Goal: Task Accomplishment & Management: Manage account settings

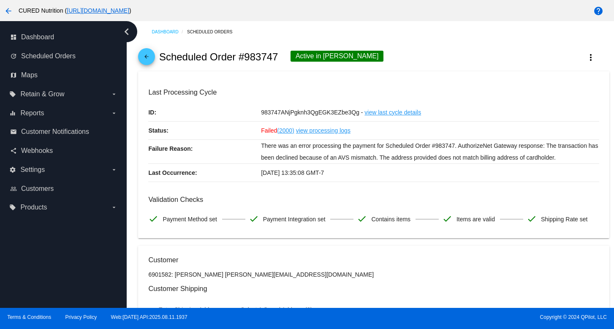
click at [145, 55] on mat-icon "arrow_back" at bounding box center [147, 59] width 10 height 10
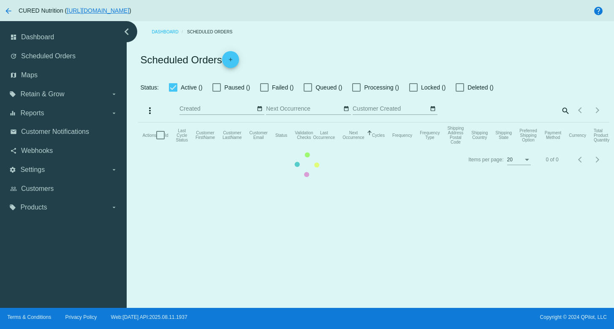
checkbox input "true"
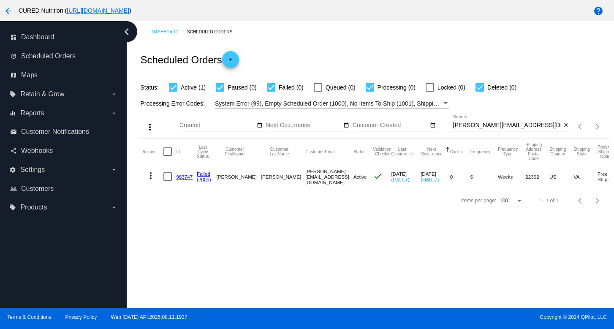
click at [485, 127] on input "[PERSON_NAME][EMAIL_ADDRESS][DOMAIN_NAME]" at bounding box center [507, 125] width 109 height 7
paste input "[PERSON_NAME].courtney0214"
type input "[PERSON_NAME][EMAIL_ADDRESS][DOMAIN_NAME]"
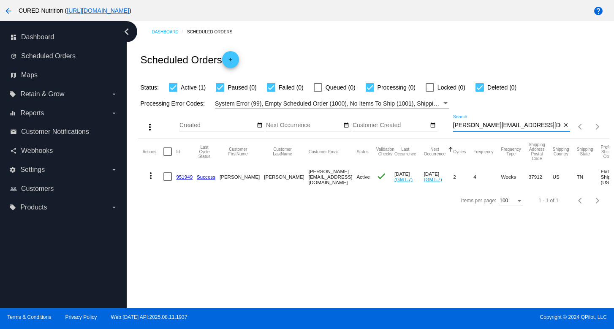
click at [182, 177] on link "951949" at bounding box center [184, 176] width 16 height 5
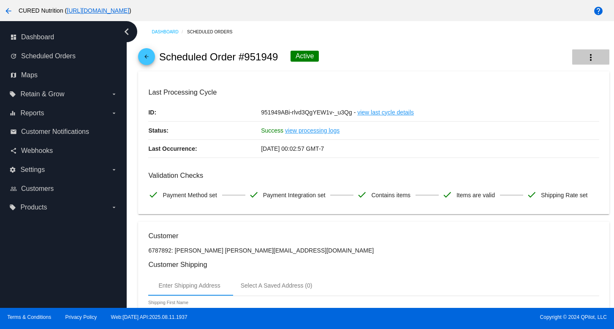
click at [587, 56] on mat-icon "more_vert" at bounding box center [591, 57] width 10 height 10
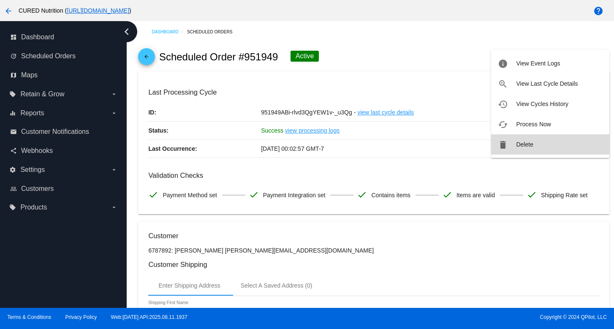
click at [519, 140] on button "delete Delete" at bounding box center [550, 144] width 118 height 20
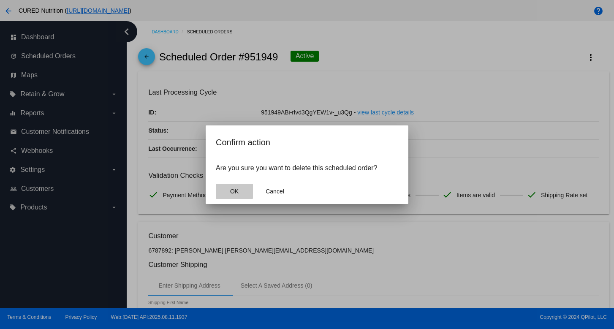
click at [244, 189] on button "OK" at bounding box center [234, 191] width 37 height 15
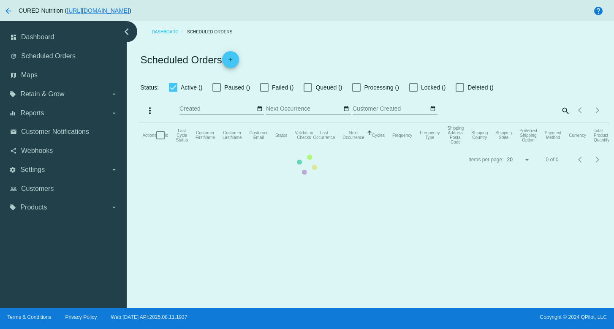
checkbox input "true"
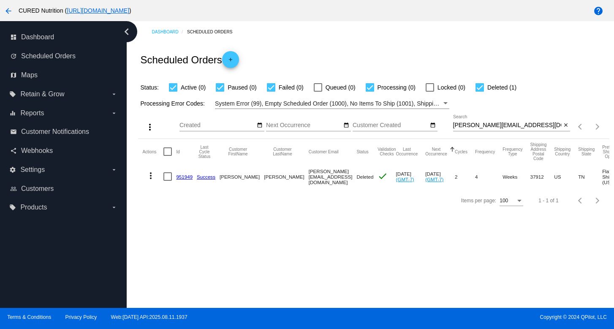
click at [477, 124] on input "[PERSON_NAME][EMAIL_ADDRESS][DOMAIN_NAME]" at bounding box center [507, 125] width 109 height 7
paste input "ashleykloncz"
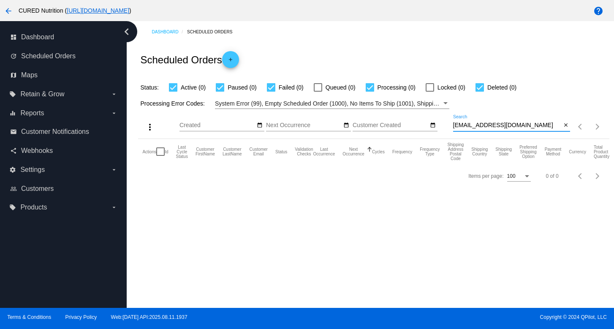
click at [477, 128] on input "[EMAIL_ADDRESS][DOMAIN_NAME]" at bounding box center [507, 125] width 109 height 7
paste input "bobbyandkendrahamlin"
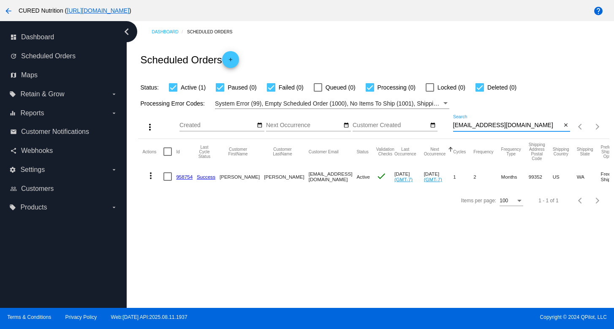
type input "[EMAIL_ADDRESS][DOMAIN_NAME]"
click at [186, 176] on link "958754" at bounding box center [184, 176] width 16 height 5
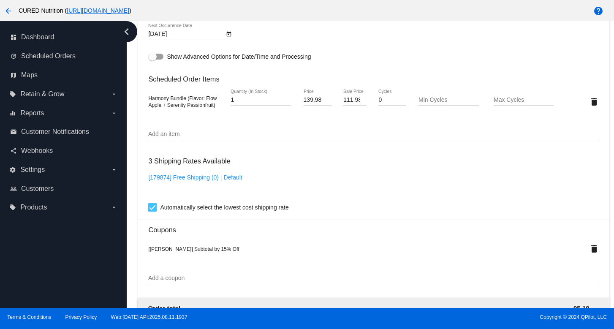
scroll to position [796, 0]
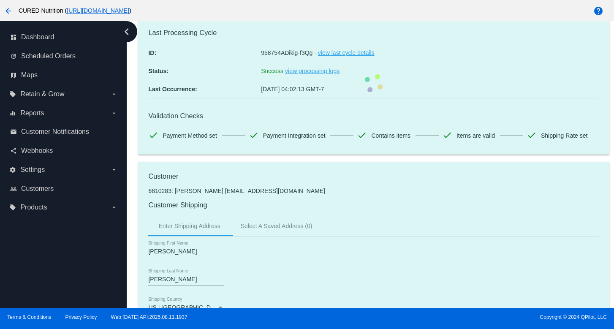
scroll to position [0, 0]
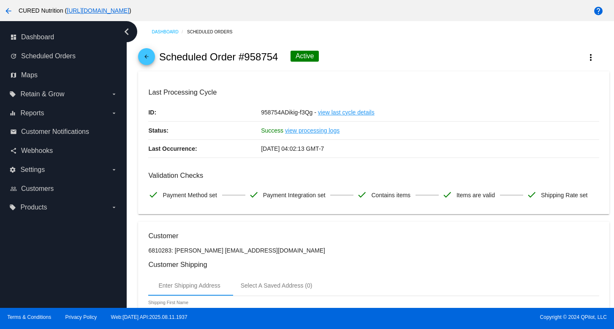
click at [142, 58] on mat-icon "arrow_back" at bounding box center [147, 59] width 10 height 10
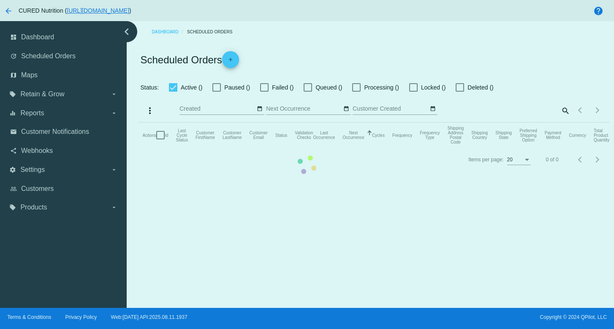
checkbox input "true"
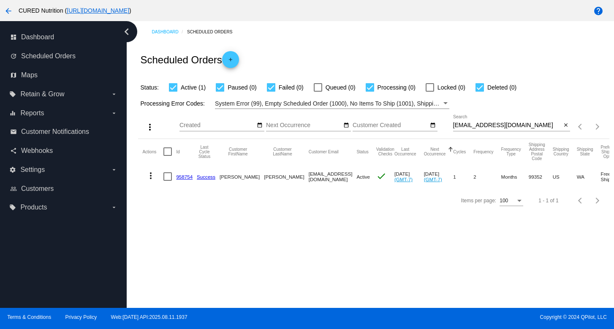
click at [500, 125] on input "[EMAIL_ADDRESS][DOMAIN_NAME]" at bounding box center [507, 125] width 109 height 7
paste input "gracemonte22"
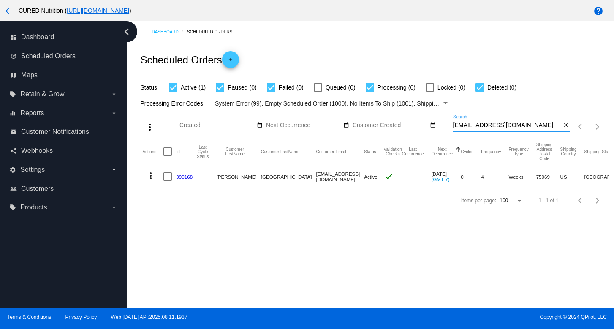
click at [477, 126] on input "[EMAIL_ADDRESS][DOMAIN_NAME]" at bounding box center [507, 125] width 109 height 7
paste input "oofyluv23@hot"
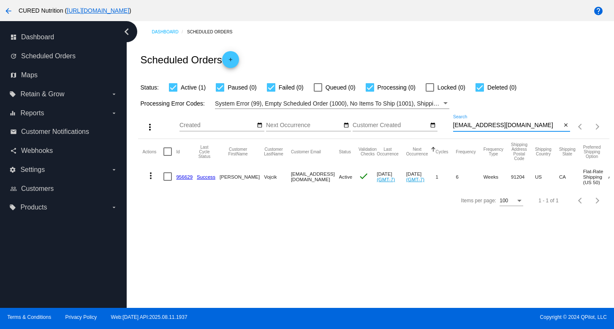
type input "[EMAIL_ADDRESS][DOMAIN_NAME]"
click at [187, 175] on link "956629" at bounding box center [184, 176] width 16 height 5
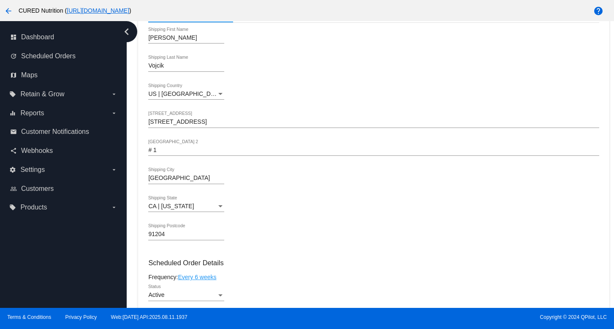
scroll to position [382, 0]
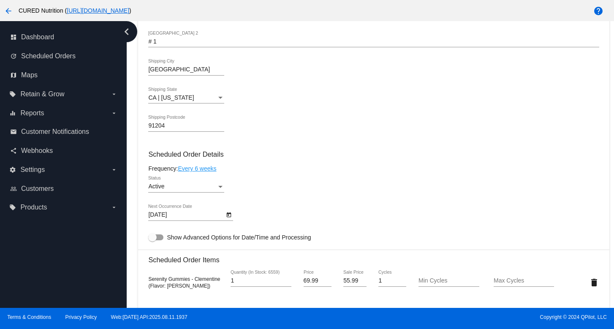
click at [199, 193] on div "Active Status" at bounding box center [186, 184] width 76 height 16
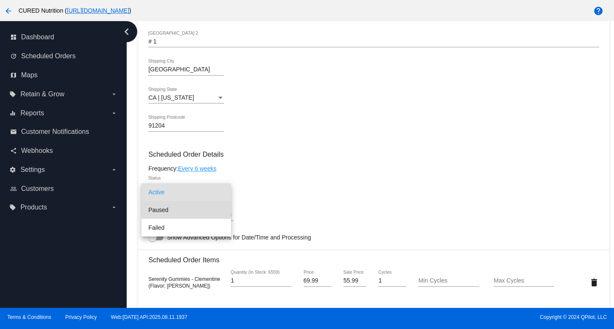
click at [213, 208] on span "Paused" at bounding box center [186, 210] width 76 height 18
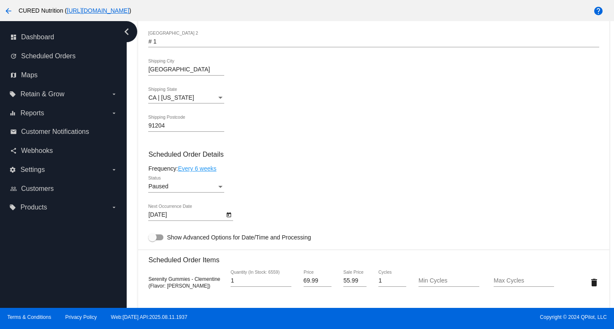
click at [289, 199] on div "Paused Status" at bounding box center [373, 188] width 451 height 24
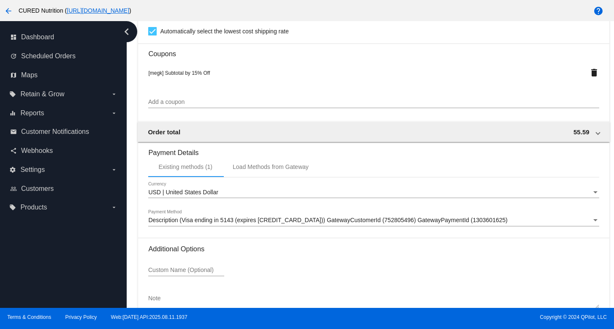
scroll to position [796, 0]
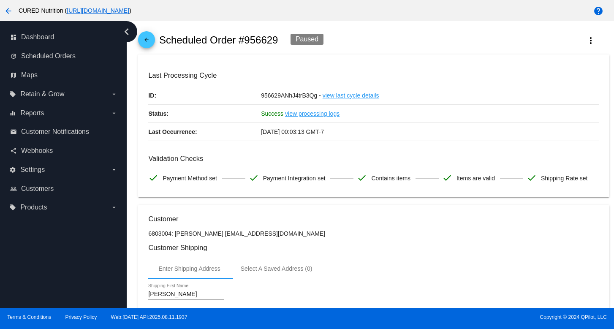
scroll to position [0, 0]
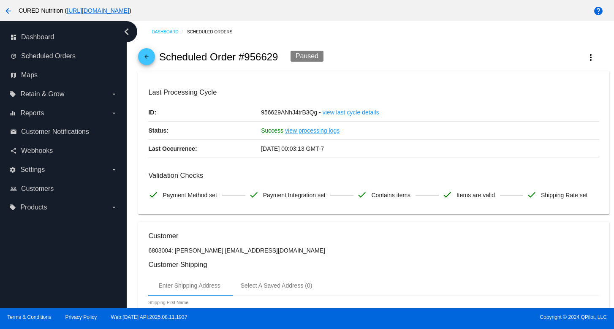
click at [147, 61] on mat-icon "arrow_back" at bounding box center [147, 59] width 10 height 10
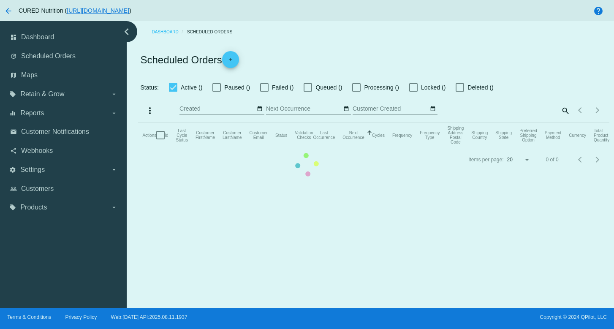
checkbox input "true"
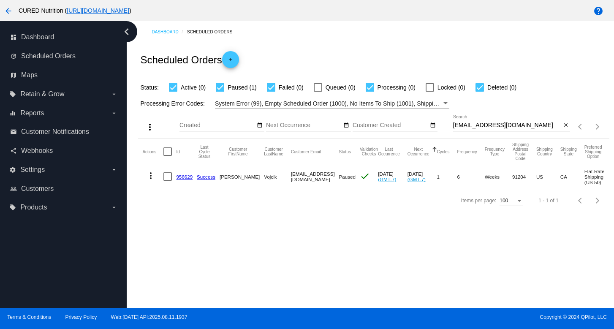
click at [470, 129] on div "[EMAIL_ADDRESS][DOMAIN_NAME] Search" at bounding box center [507, 123] width 109 height 16
click at [471, 127] on input "[EMAIL_ADDRESS][DOMAIN_NAME]" at bounding box center [507, 125] width 109 height 7
paste input "racemonte22@g"
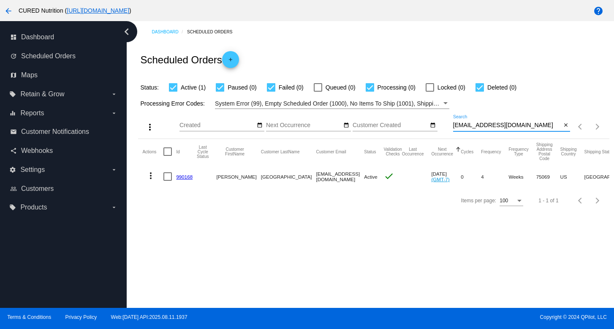
type input "[EMAIL_ADDRESS][DOMAIN_NAME]"
click at [179, 177] on link "990168" at bounding box center [184, 176] width 16 height 5
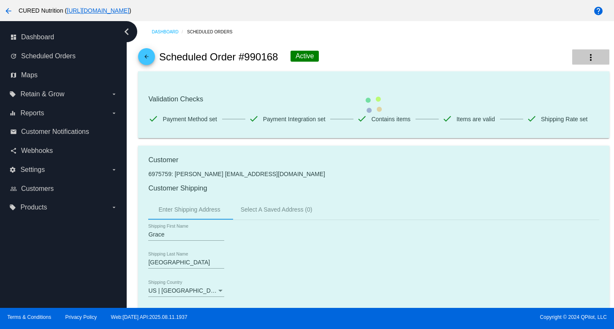
click at [589, 63] on button "more_vert" at bounding box center [591, 56] width 37 height 15
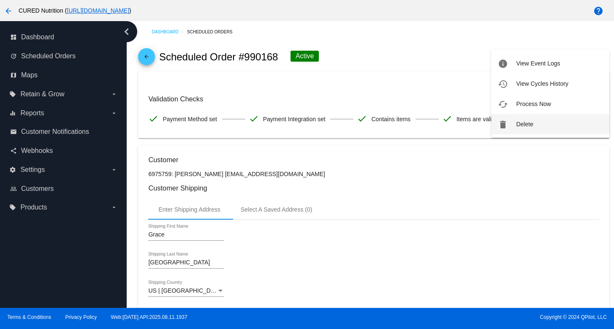
click at [545, 124] on button "delete Delete" at bounding box center [550, 124] width 118 height 20
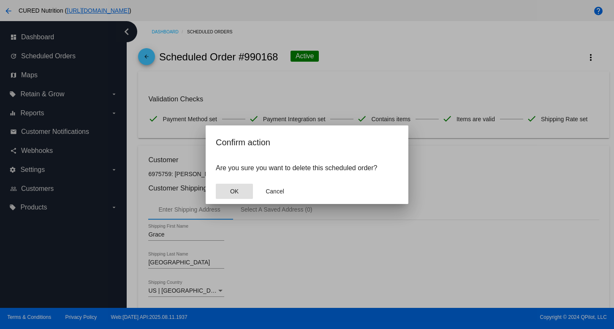
click at [236, 194] on span "OK" at bounding box center [234, 191] width 8 height 7
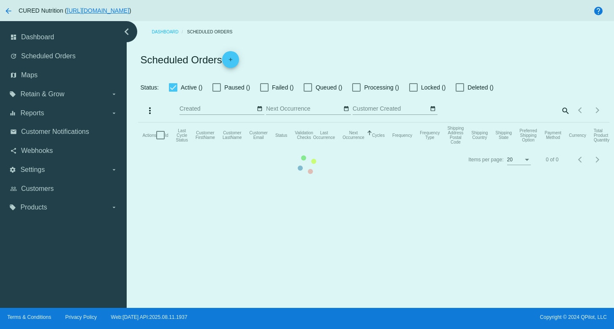
checkbox input "true"
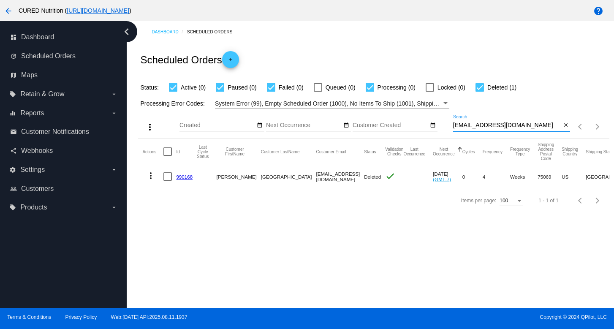
click at [471, 128] on input "[EMAIL_ADDRESS][DOMAIN_NAME]" at bounding box center [507, 125] width 109 height 7
paste input "[EMAIL_ADDRESS][PERSON_NAME]"
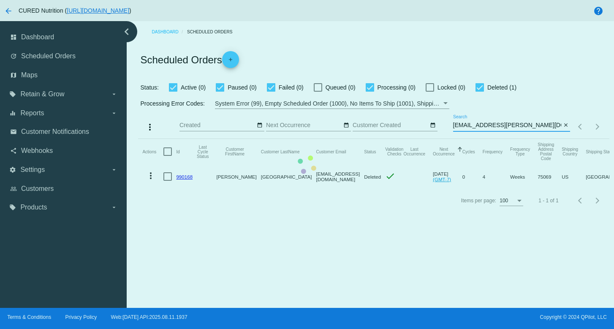
type input "[EMAIL_ADDRESS][PERSON_NAME][DOMAIN_NAME]"
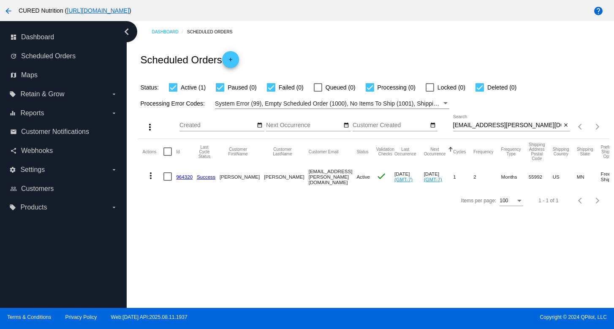
click at [185, 176] on link "964320" at bounding box center [184, 176] width 16 height 5
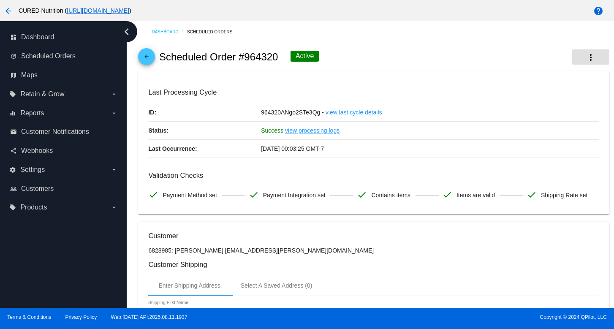
click at [584, 56] on button "more_vert" at bounding box center [591, 56] width 37 height 15
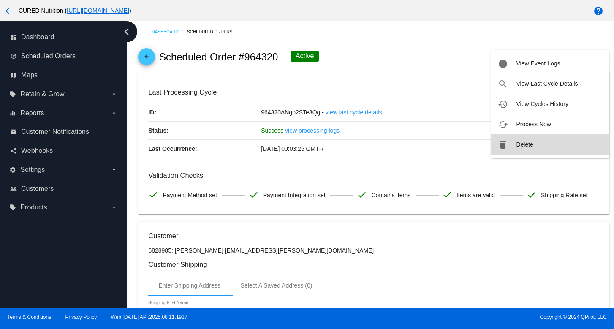
click at [518, 144] on span "Delete" at bounding box center [524, 144] width 17 height 7
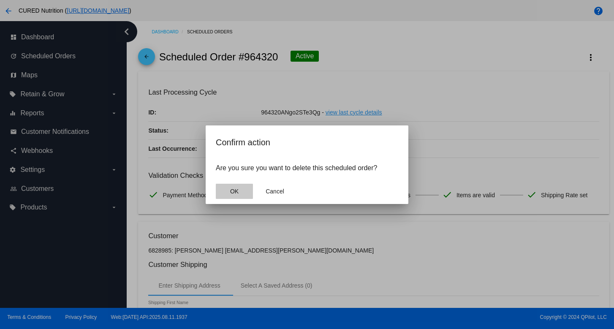
click at [237, 195] on button "OK" at bounding box center [234, 191] width 37 height 15
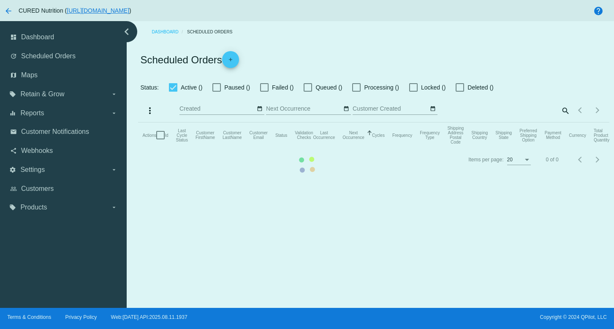
checkbox input "true"
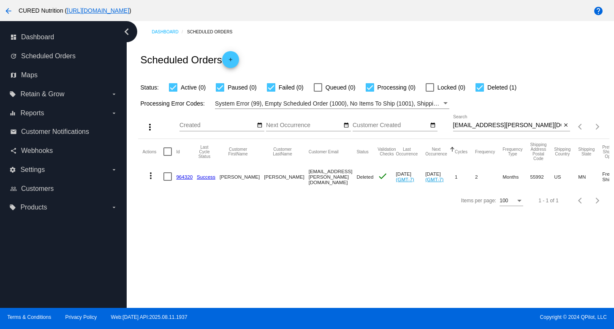
click at [503, 124] on input "[EMAIL_ADDRESS][PERSON_NAME][DOMAIN_NAME]" at bounding box center [507, 125] width 109 height 7
paste input "[EMAIL_ADDRESS]"
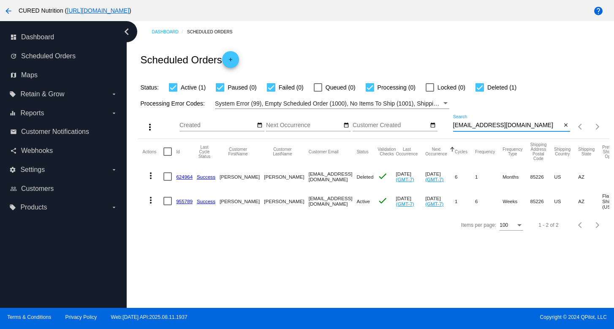
click at [509, 127] on input "[EMAIL_ADDRESS][DOMAIN_NAME]" at bounding box center [507, 125] width 109 height 7
paste input "dillonlanekirby@g"
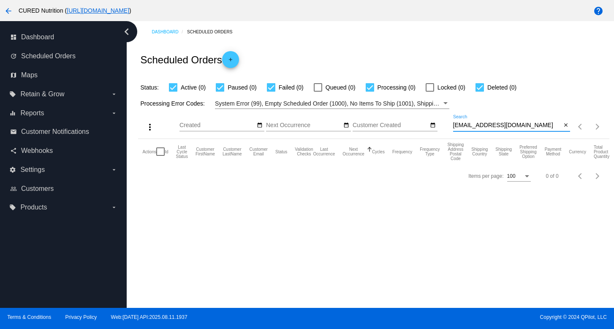
click at [490, 128] on input "[EMAIL_ADDRESS][DOMAIN_NAME]" at bounding box center [507, 125] width 109 height 7
paste input "D"
click at [472, 127] on input "[EMAIL_ADDRESS][DOMAIN_NAME]" at bounding box center [507, 125] width 109 height 7
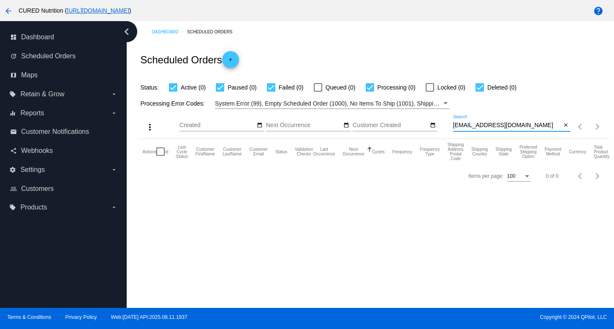
click at [472, 127] on input "[EMAIL_ADDRESS][DOMAIN_NAME]" at bounding box center [507, 125] width 109 height 7
paste input "dillonlcarlock"
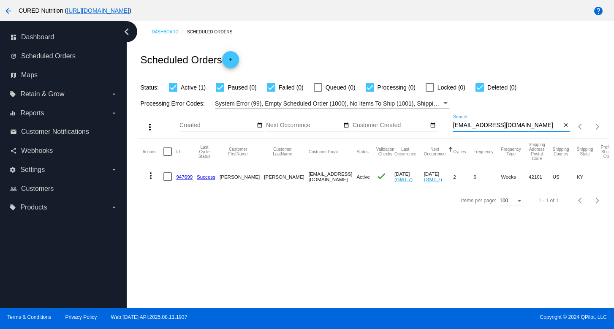
type input "[EMAIL_ADDRESS][DOMAIN_NAME]"
click at [187, 178] on link "947699" at bounding box center [184, 176] width 16 height 5
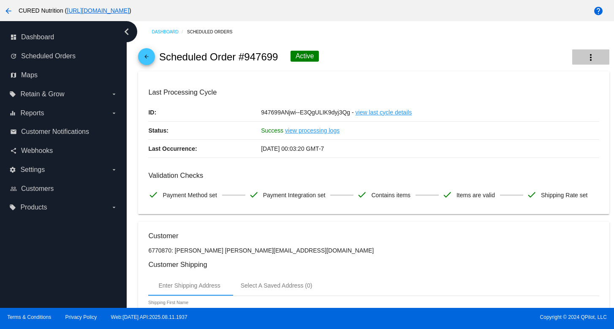
click at [596, 59] on button "more_vert" at bounding box center [591, 56] width 37 height 15
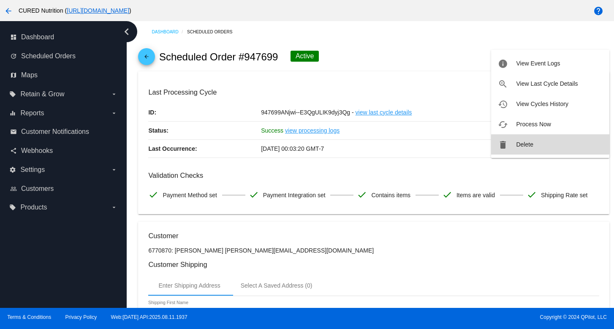
click at [523, 141] on span "Delete" at bounding box center [524, 144] width 17 height 7
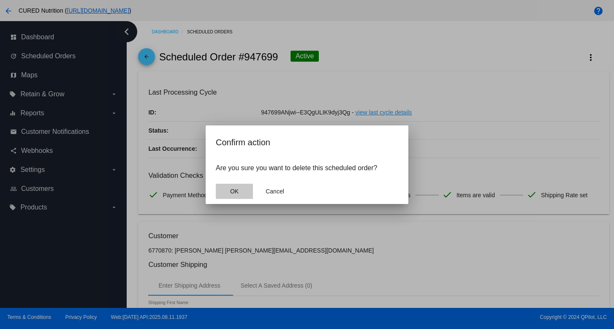
click at [228, 191] on button "OK" at bounding box center [234, 191] width 37 height 15
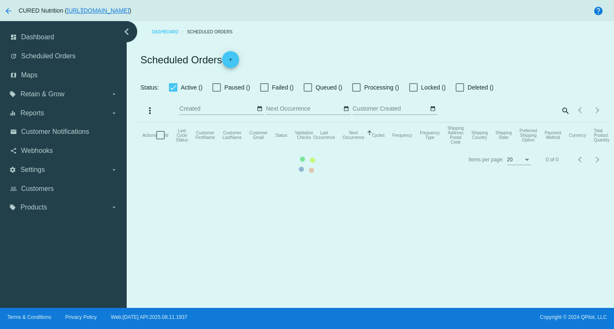
checkbox input "true"
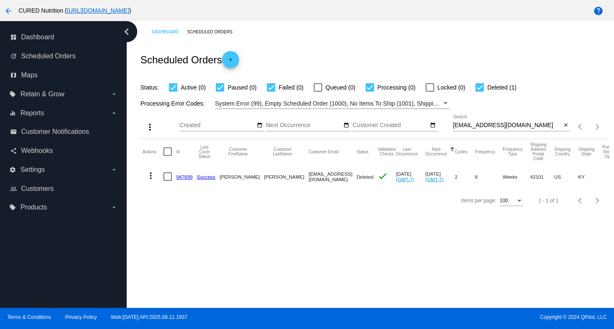
click at [474, 123] on input "[EMAIL_ADDRESS][DOMAIN_NAME]" at bounding box center [507, 125] width 109 height 7
paste input "jcaudle3"
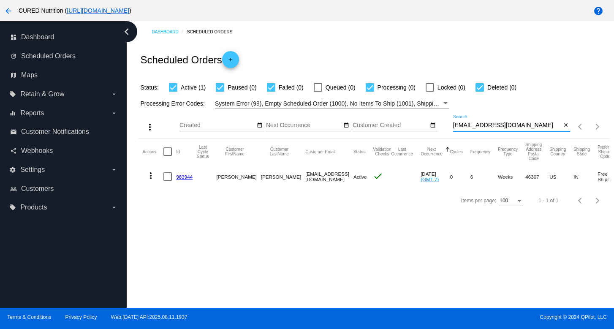
type input "[EMAIL_ADDRESS][DOMAIN_NAME]"
click at [178, 175] on link "983944" at bounding box center [184, 176] width 16 height 5
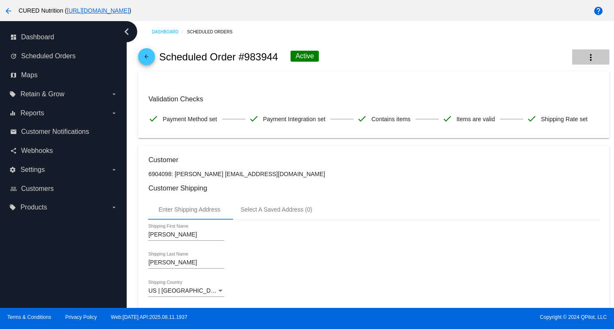
click at [584, 58] on button "more_vert" at bounding box center [591, 56] width 37 height 15
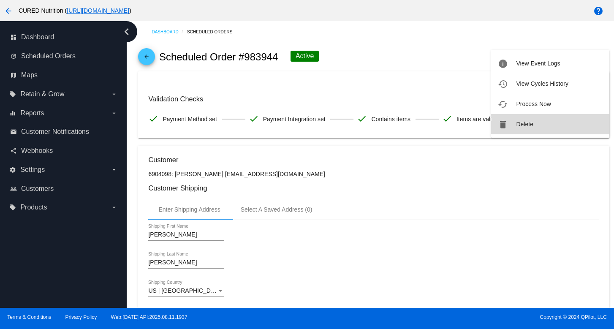
click at [529, 122] on span "Delete" at bounding box center [524, 124] width 17 height 7
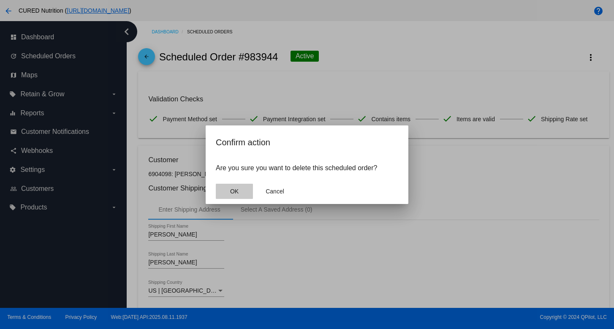
click at [235, 190] on span "OK" at bounding box center [234, 191] width 8 height 7
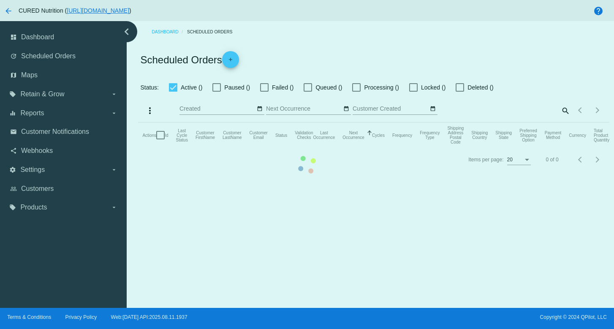
checkbox input "true"
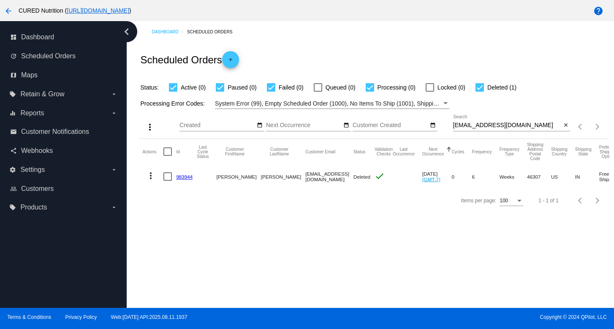
click at [472, 125] on input "[EMAIL_ADDRESS][DOMAIN_NAME]" at bounding box center [507, 125] width 109 height 7
paste input "bobbyandkendrahamlin"
type input "[EMAIL_ADDRESS][DOMAIN_NAME]"
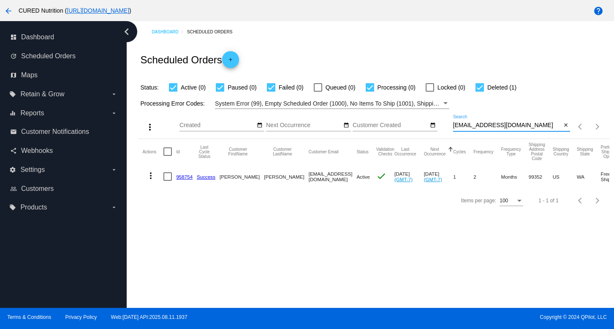
click at [188, 179] on link "958754" at bounding box center [184, 176] width 16 height 5
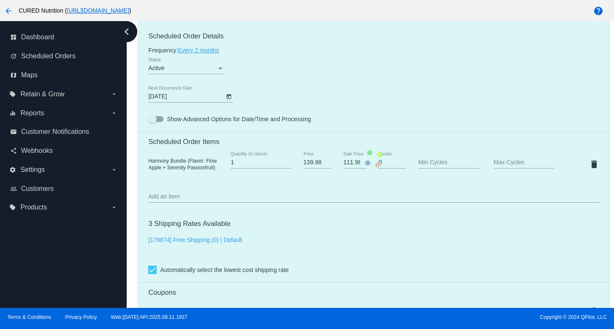
scroll to position [513, 0]
